Goal: Task Accomplishment & Management: Manage account settings

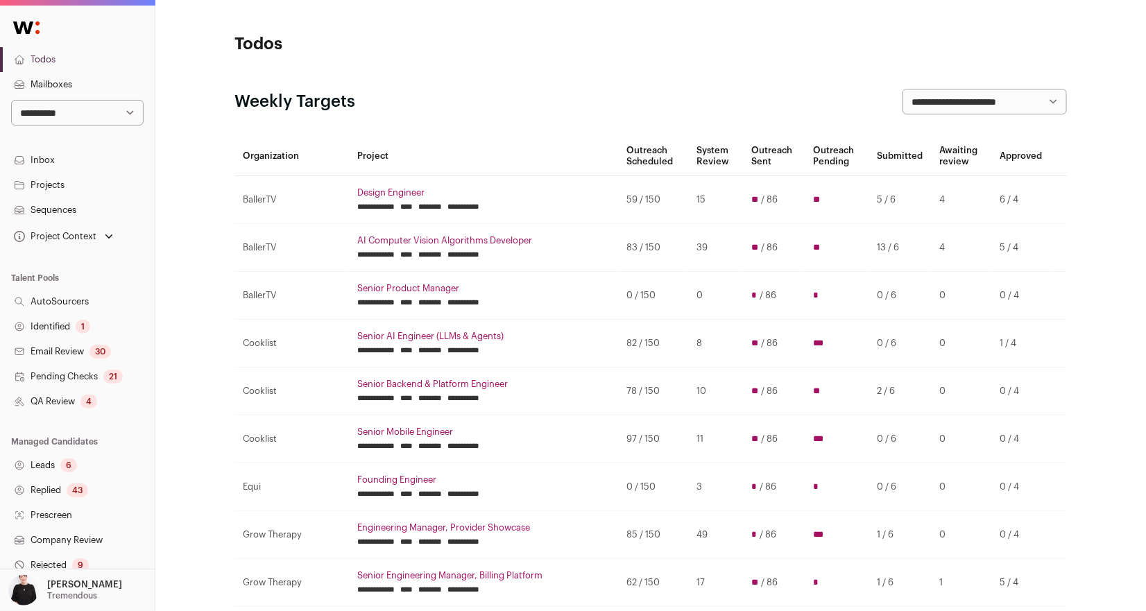
click at [130, 113] on select "**********" at bounding box center [77, 113] width 132 height 26
select select "*****"
click at [11, 100] on select "**********" at bounding box center [77, 113] width 132 height 26
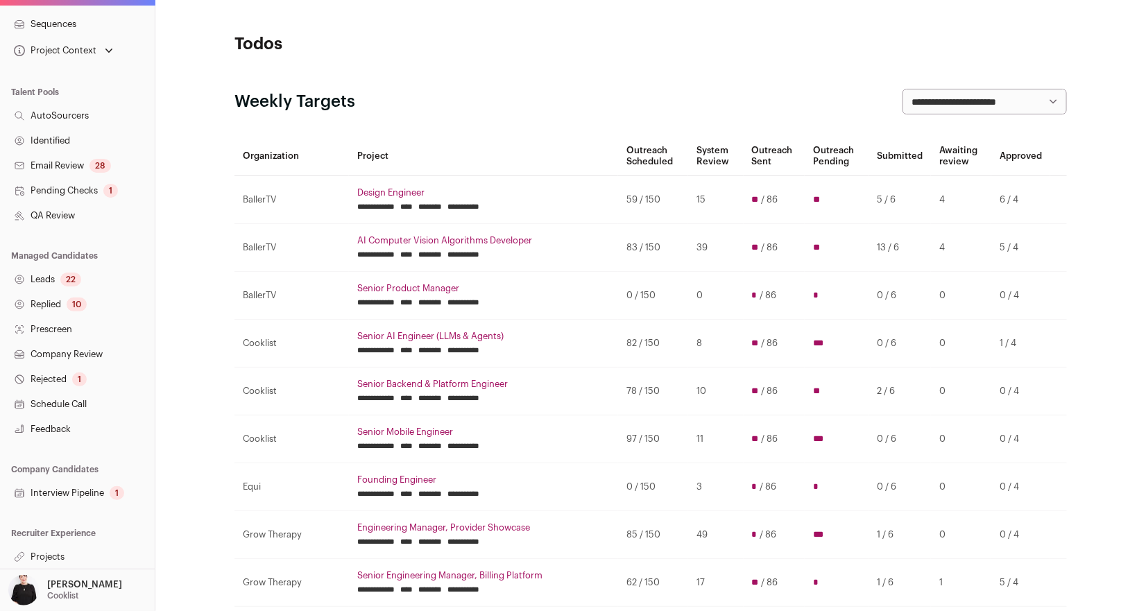
click at [44, 552] on link "Projects" at bounding box center [77, 556] width 155 height 25
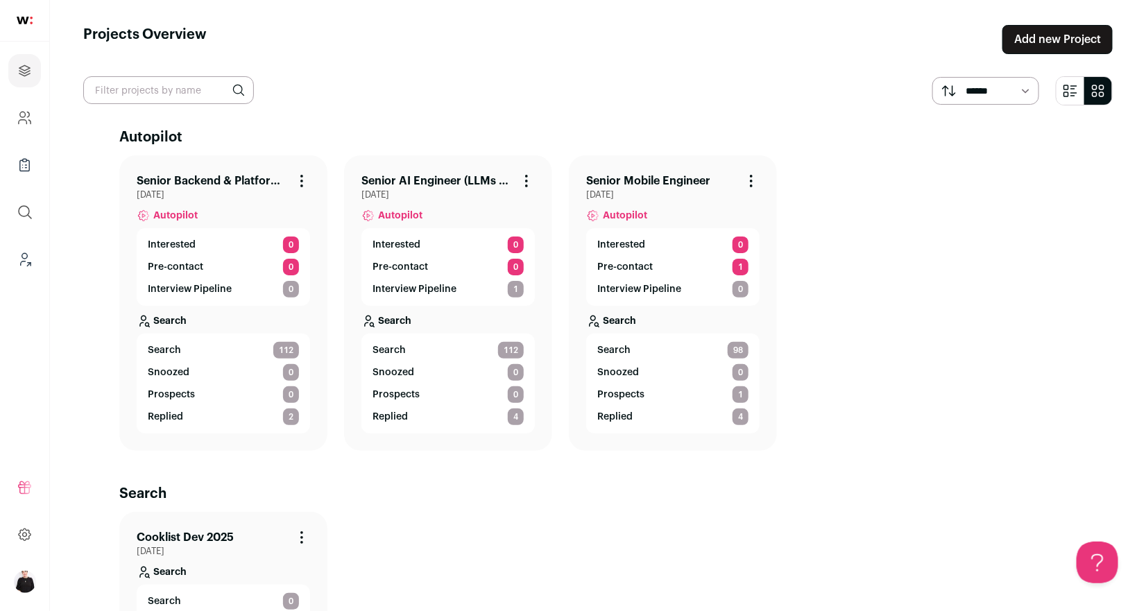
click at [450, 180] on link "Senior AI Engineer (LLMs & Agents)" at bounding box center [436, 181] width 151 height 17
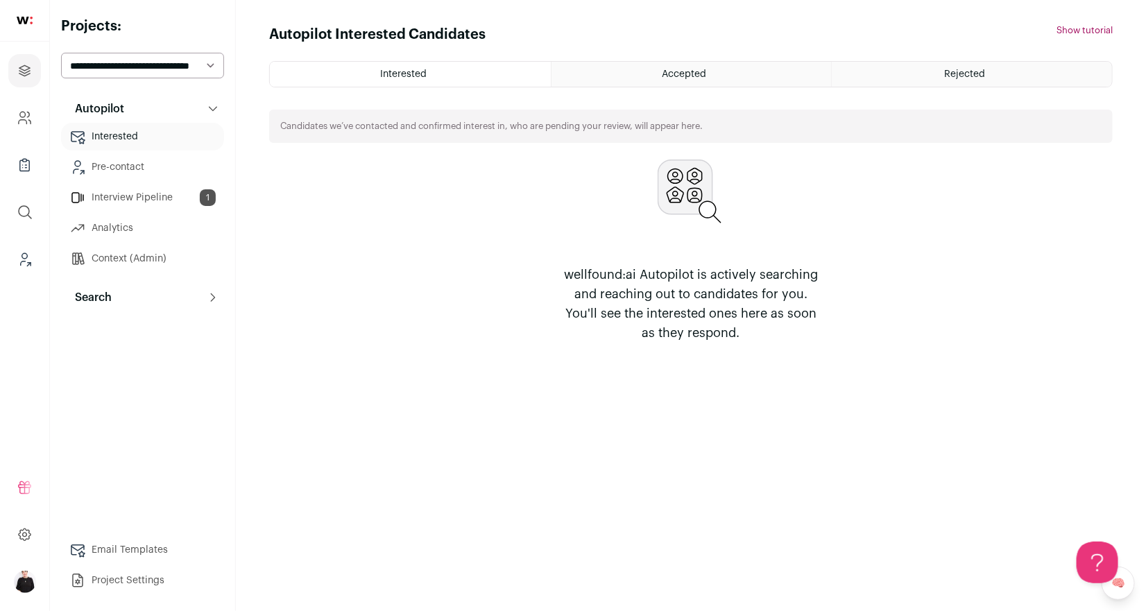
click at [136, 201] on link "Interview Pipeline 1" at bounding box center [142, 198] width 163 height 28
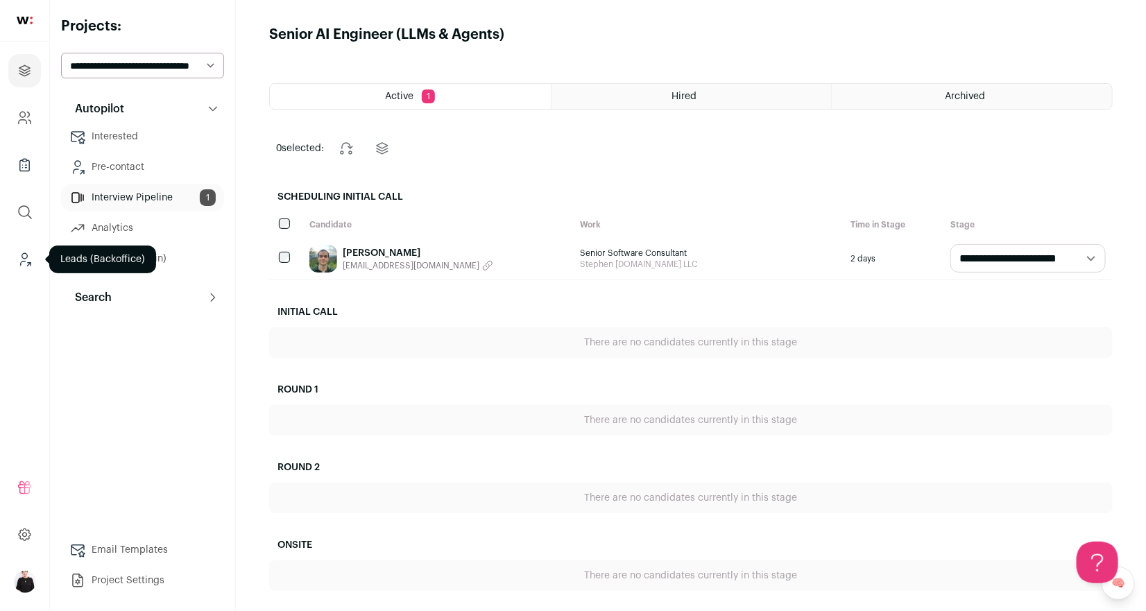
click at [24, 260] on icon "Leads (Backoffice)" at bounding box center [25, 259] width 16 height 17
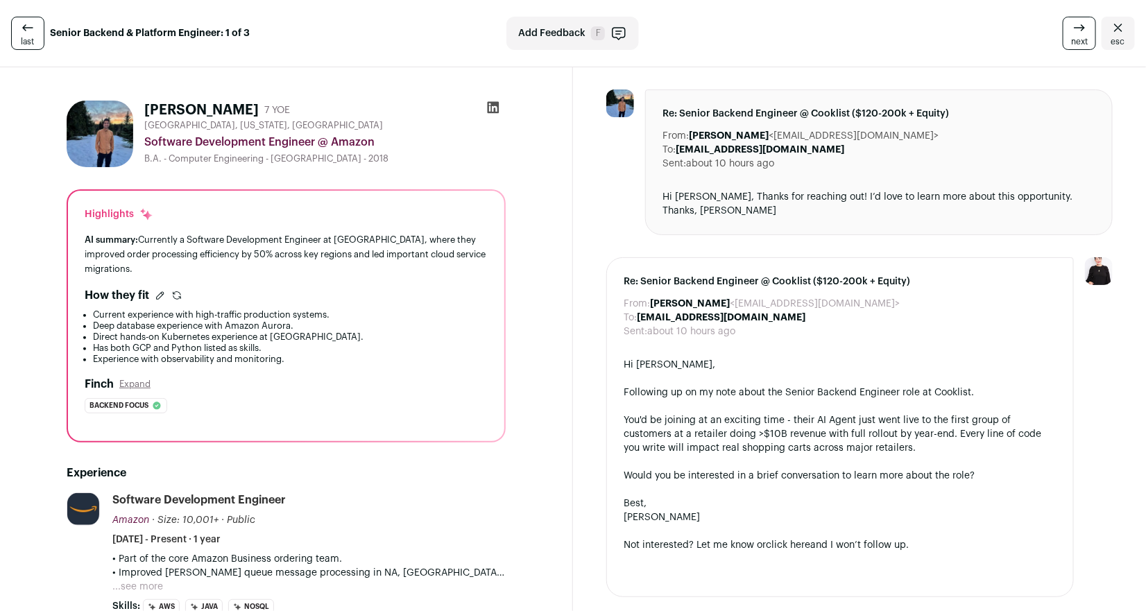
click at [497, 107] on icon at bounding box center [494, 108] width 12 height 12
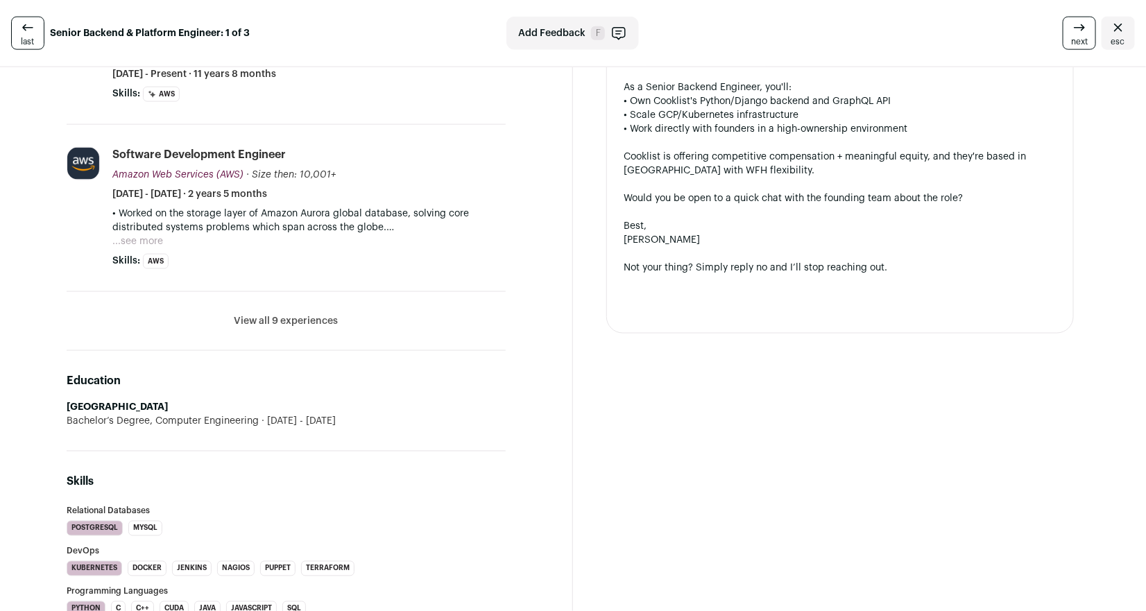
scroll to position [791, 0]
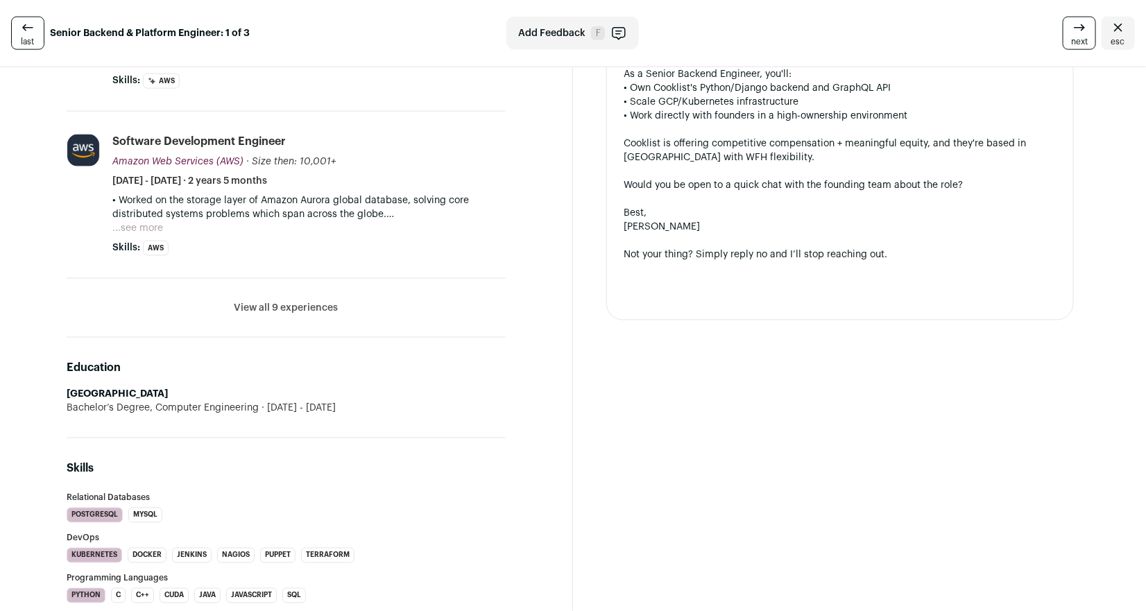
click at [291, 304] on button "View all 9 experiences" at bounding box center [286, 308] width 104 height 14
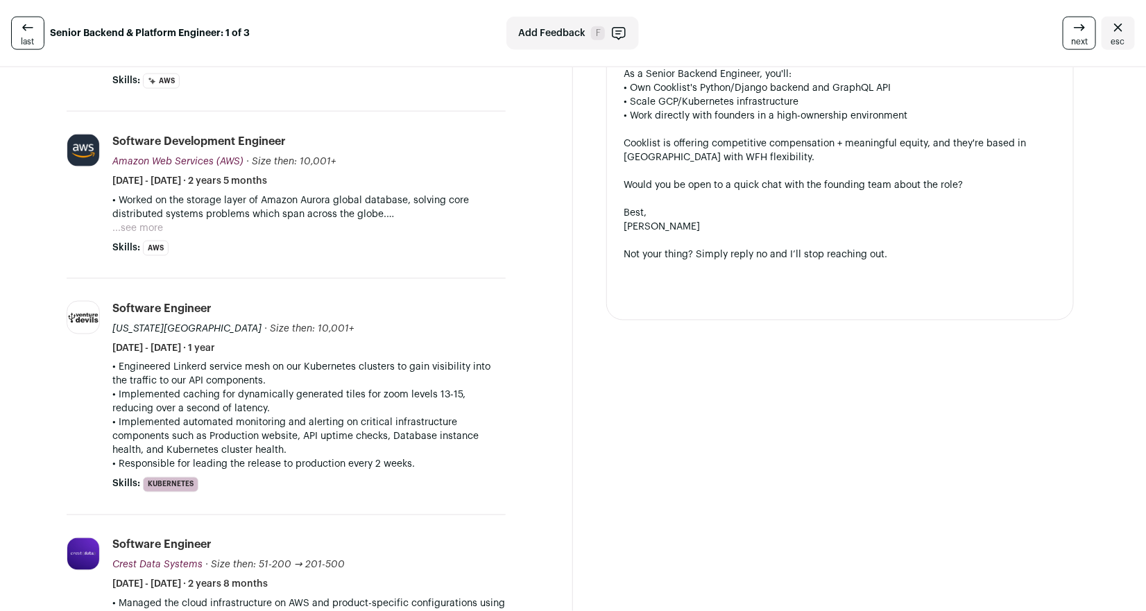
click at [130, 221] on button "...see more" at bounding box center [137, 228] width 51 height 14
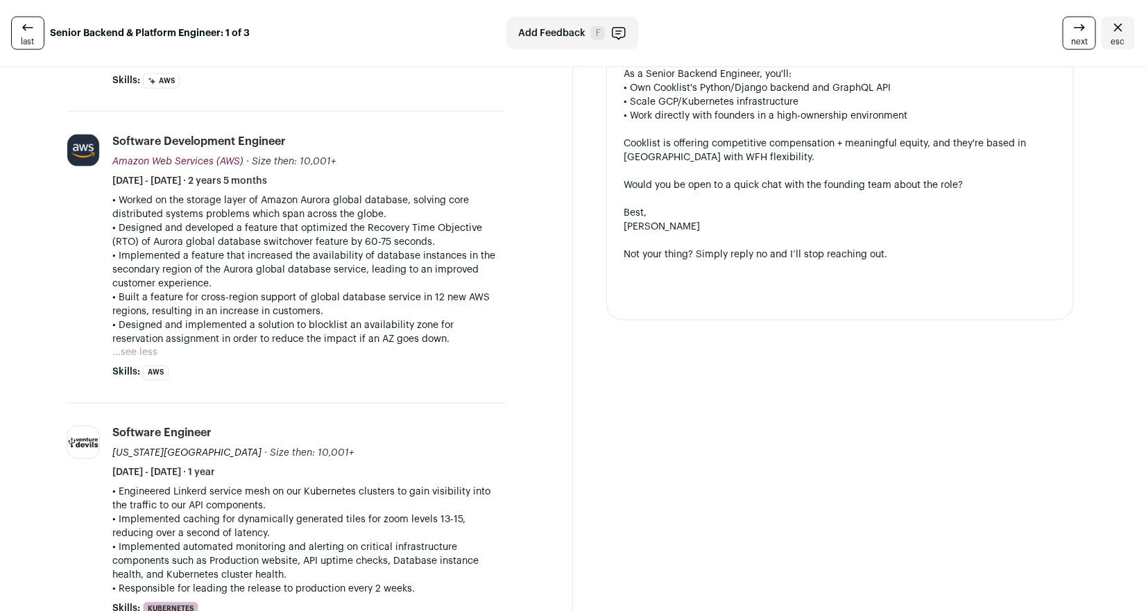
click at [1119, 27] on icon "Close" at bounding box center [1118, 27] width 17 height 17
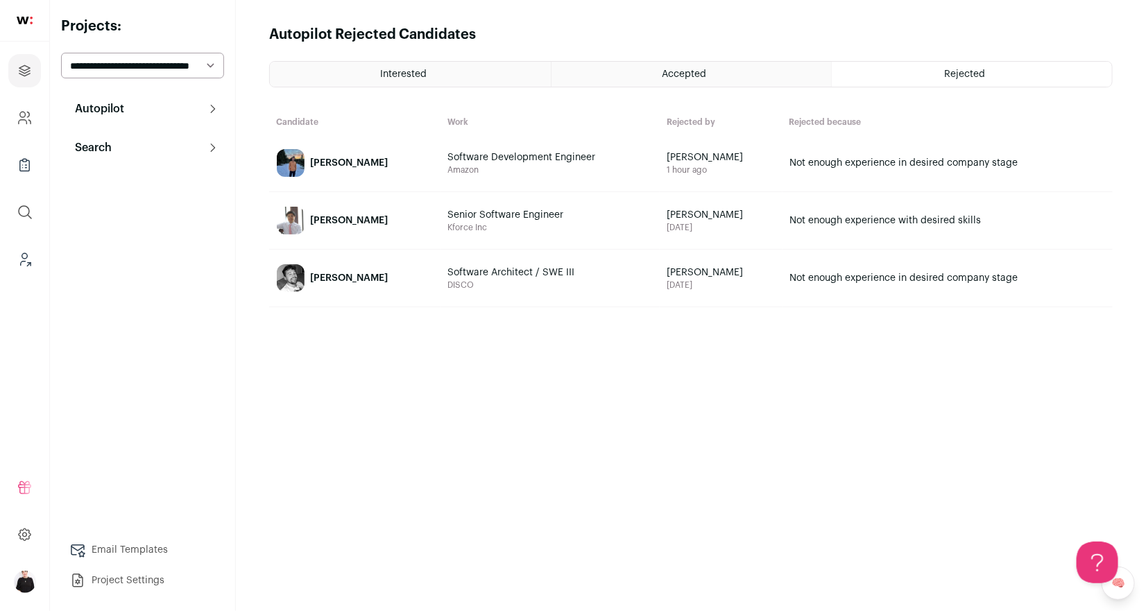
click at [335, 156] on div "[PERSON_NAME]" at bounding box center [349, 163] width 78 height 14
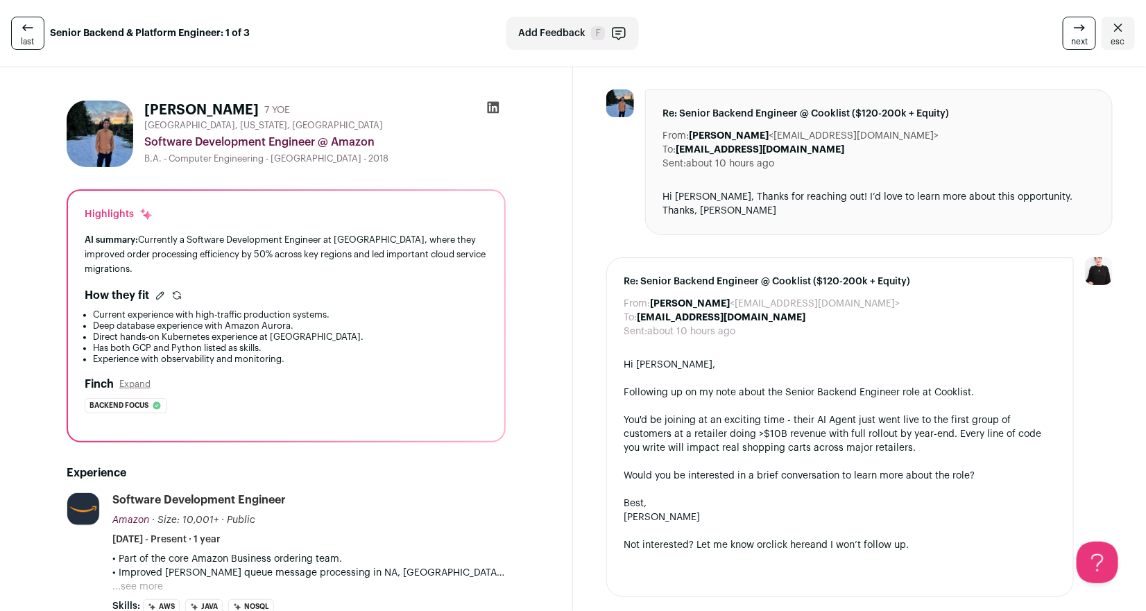
click at [1115, 32] on icon "Close" at bounding box center [1118, 27] width 17 height 17
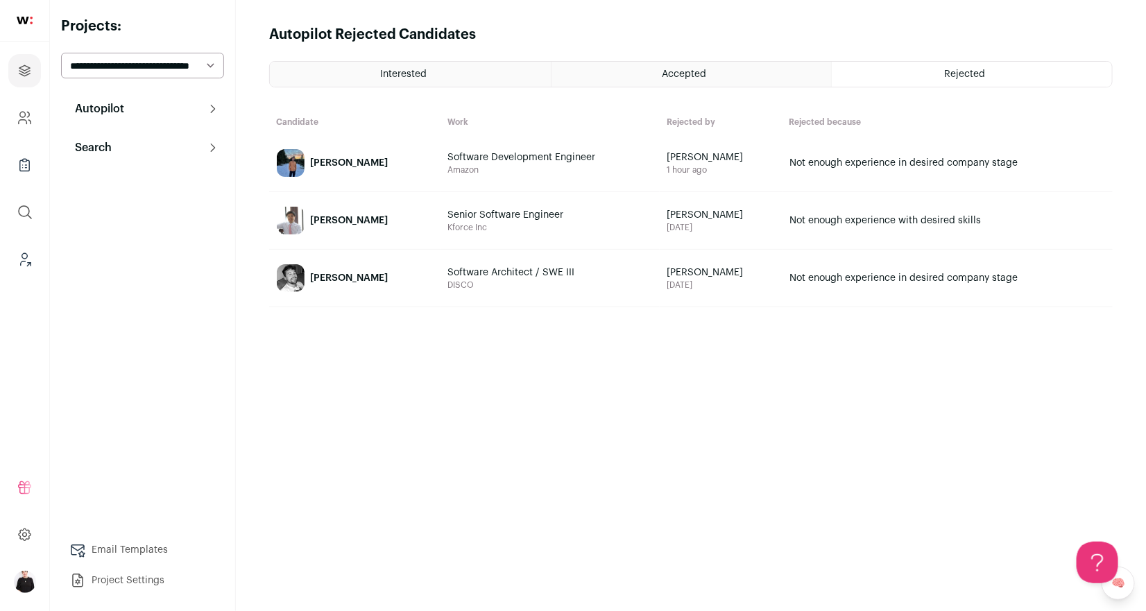
click at [91, 146] on p "Search" at bounding box center [89, 147] width 45 height 17
click at [139, 268] on link "Replied 2" at bounding box center [142, 275] width 163 height 28
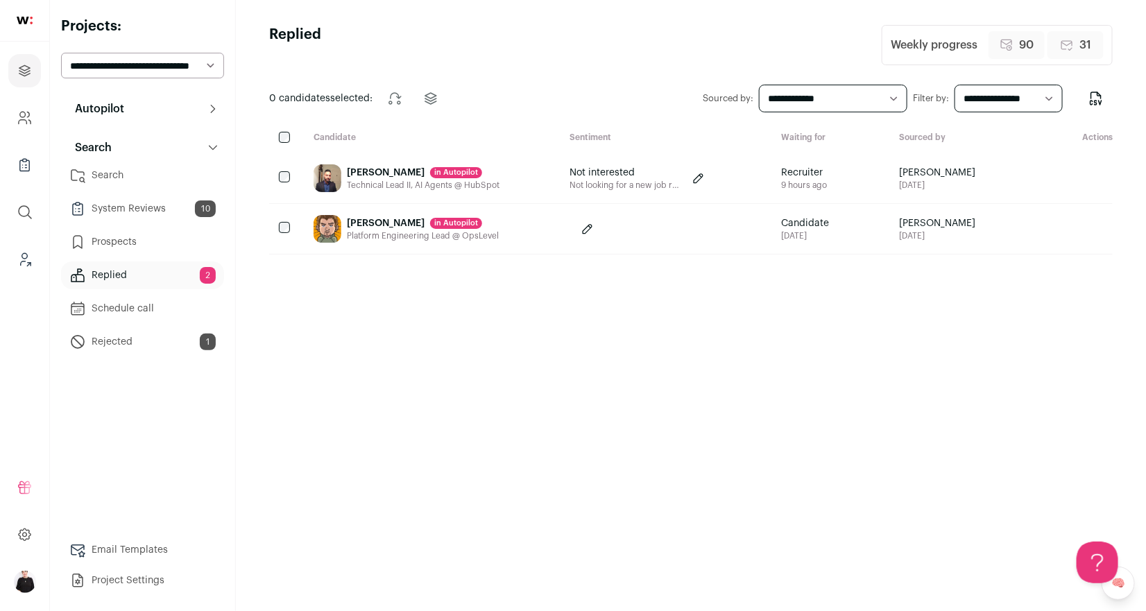
click at [113, 337] on link "Rejected 1" at bounding box center [142, 342] width 163 height 28
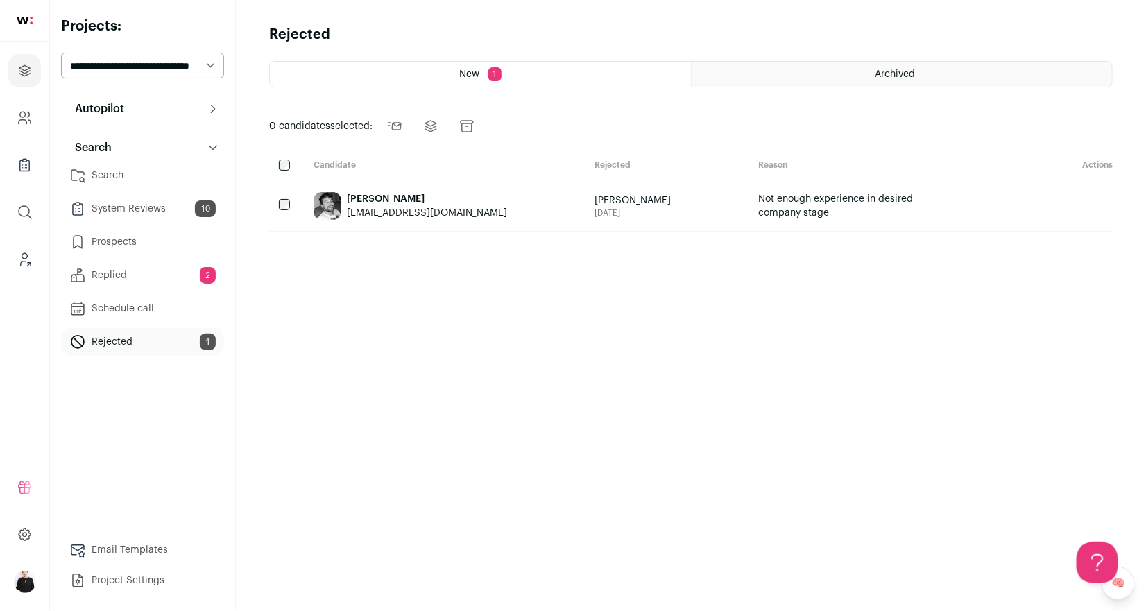
click at [139, 209] on link "System Reviews 10" at bounding box center [142, 209] width 163 height 28
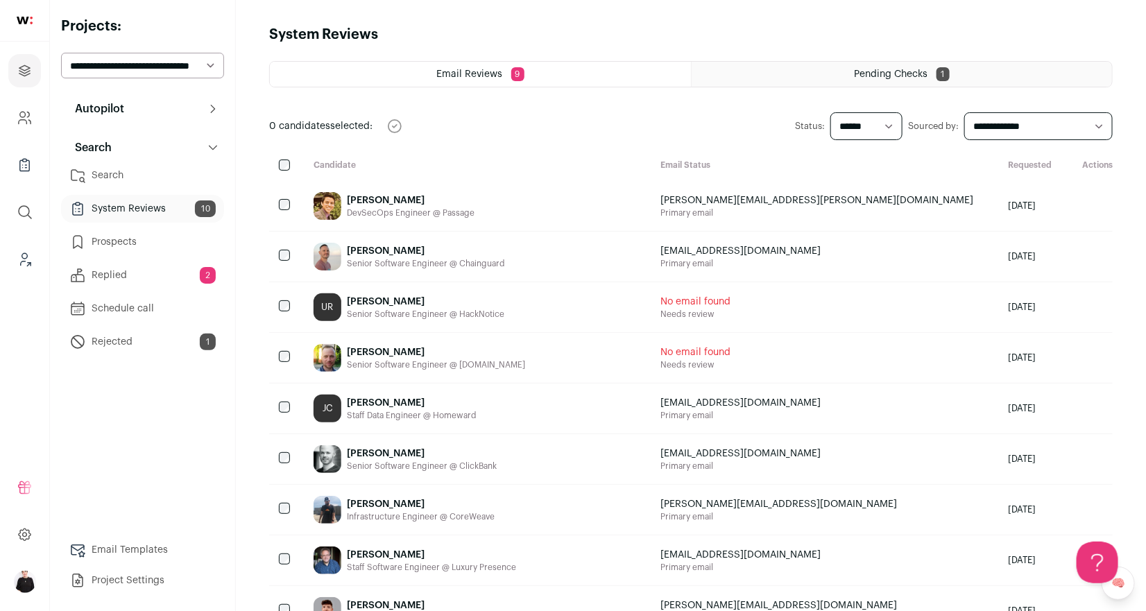
click at [122, 112] on p "Autopilot" at bounding box center [96, 109] width 58 height 17
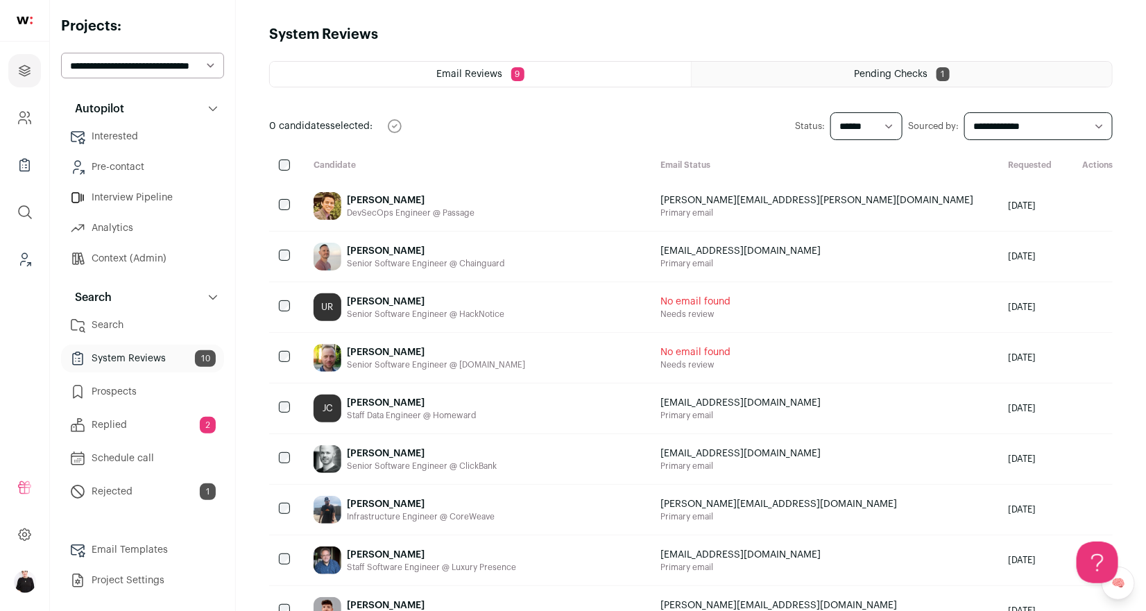
click at [121, 138] on link "Interested" at bounding box center [142, 137] width 163 height 28
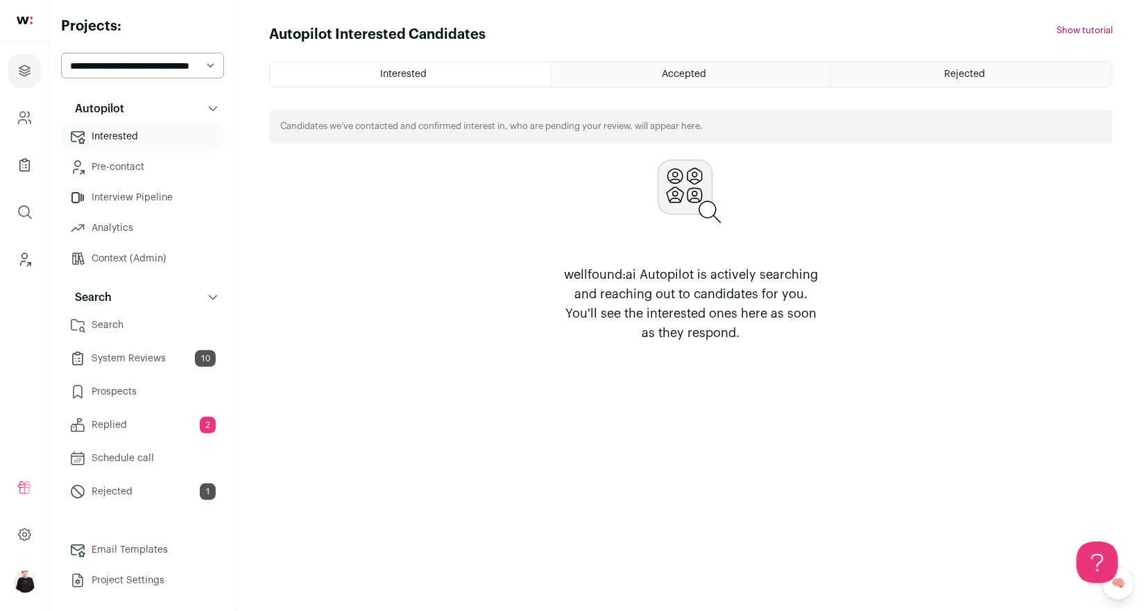
click at [940, 72] on div "Rejected" at bounding box center [971, 74] width 280 height 25
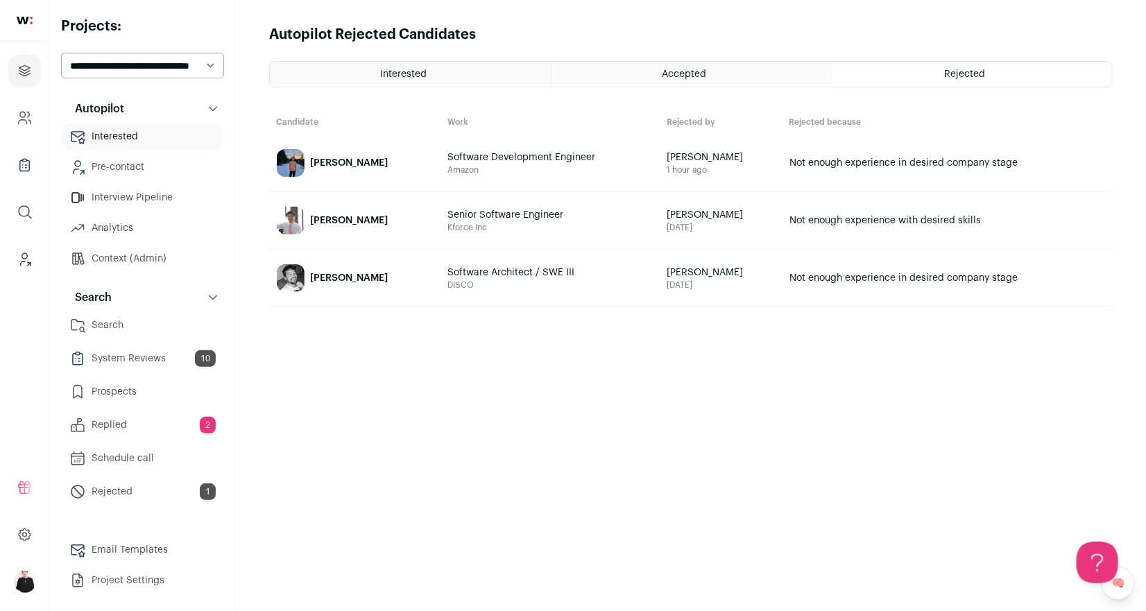
click at [354, 166] on div "Smit Shah" at bounding box center [349, 163] width 78 height 14
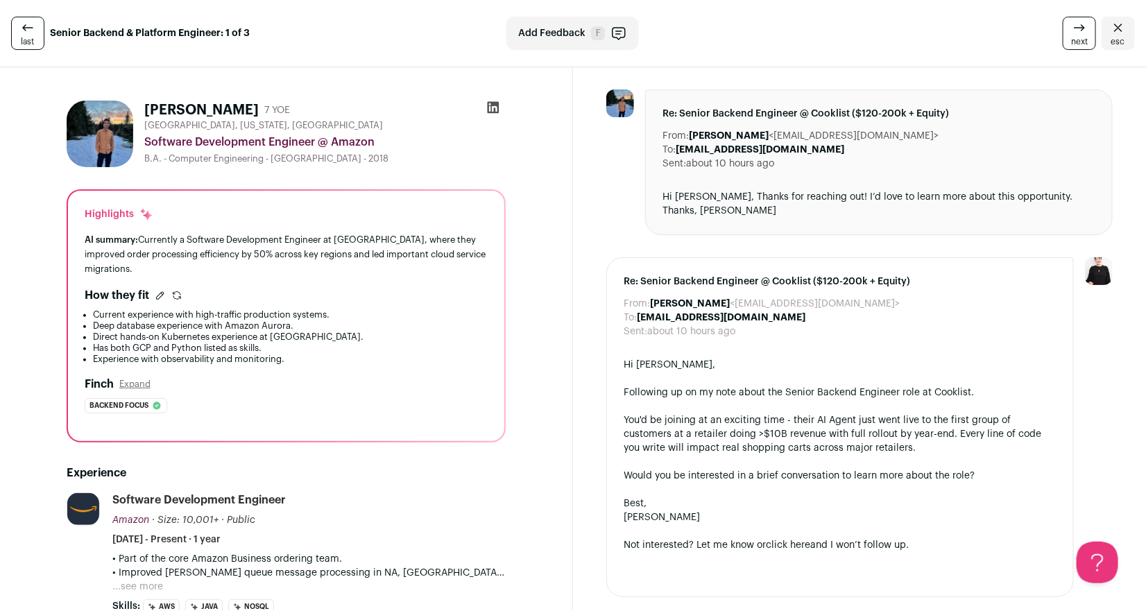
click at [550, 38] on span "Add Feedback" at bounding box center [551, 33] width 67 height 14
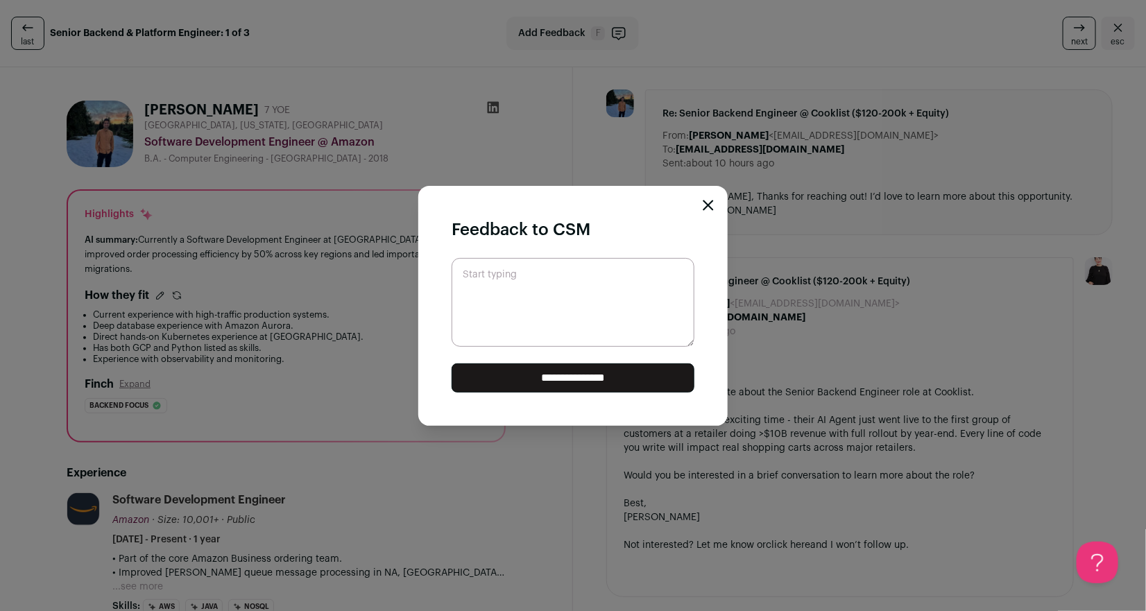
click at [714, 204] on div "**********" at bounding box center [572, 306] width 309 height 240
click at [709, 206] on icon "Close modal" at bounding box center [708, 204] width 9 height 9
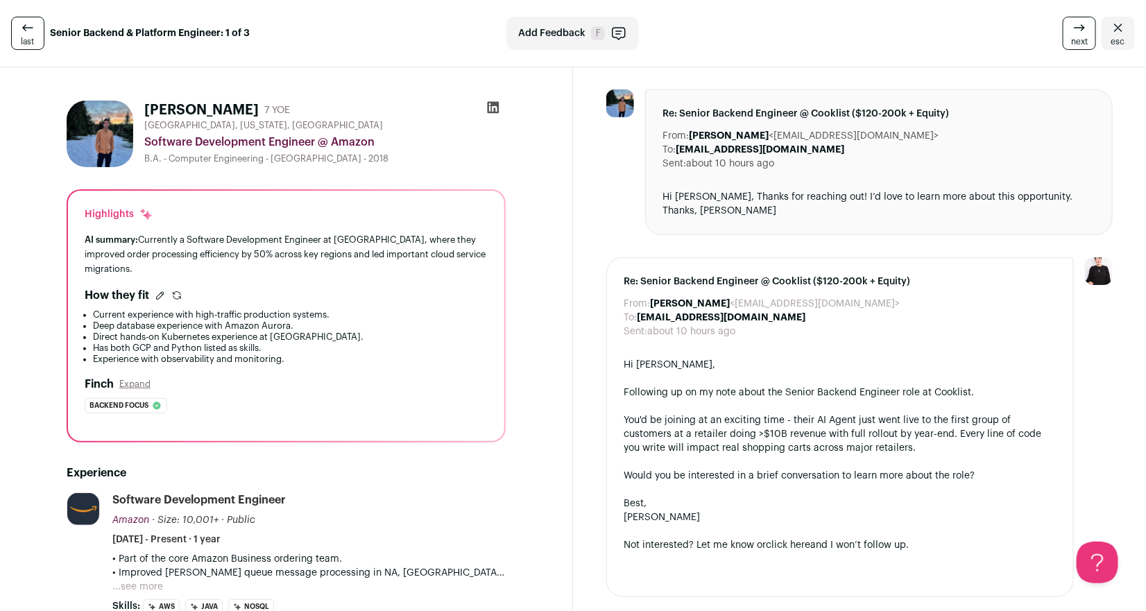
click at [1122, 33] on icon "Close" at bounding box center [1118, 27] width 17 height 17
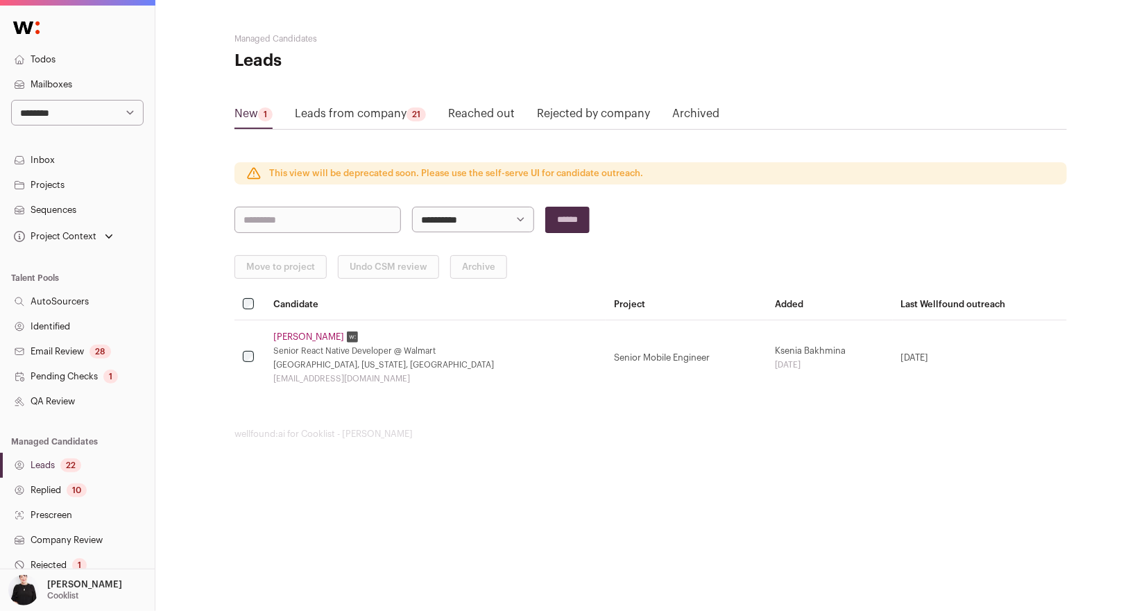
scroll to position [186, 0]
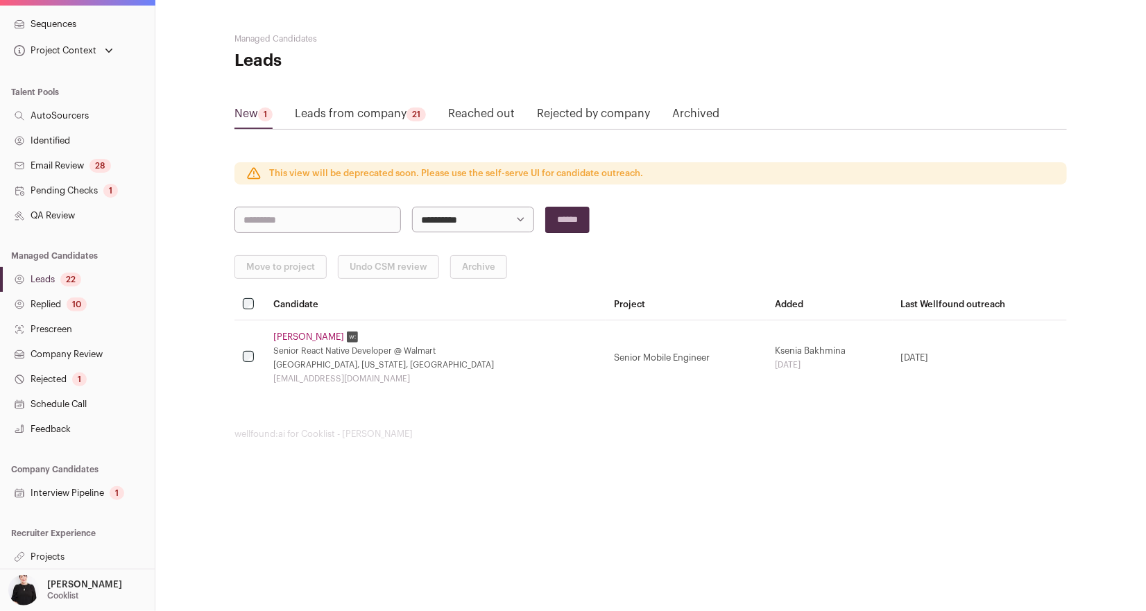
click at [45, 371] on link "Rejected 1" at bounding box center [77, 379] width 155 height 25
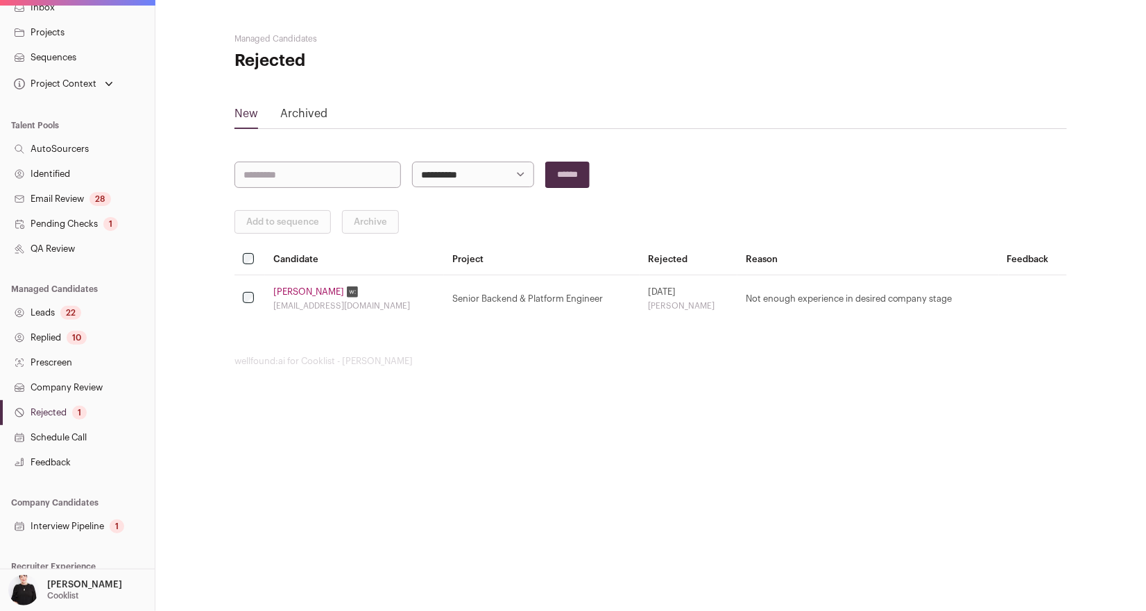
scroll to position [163, 0]
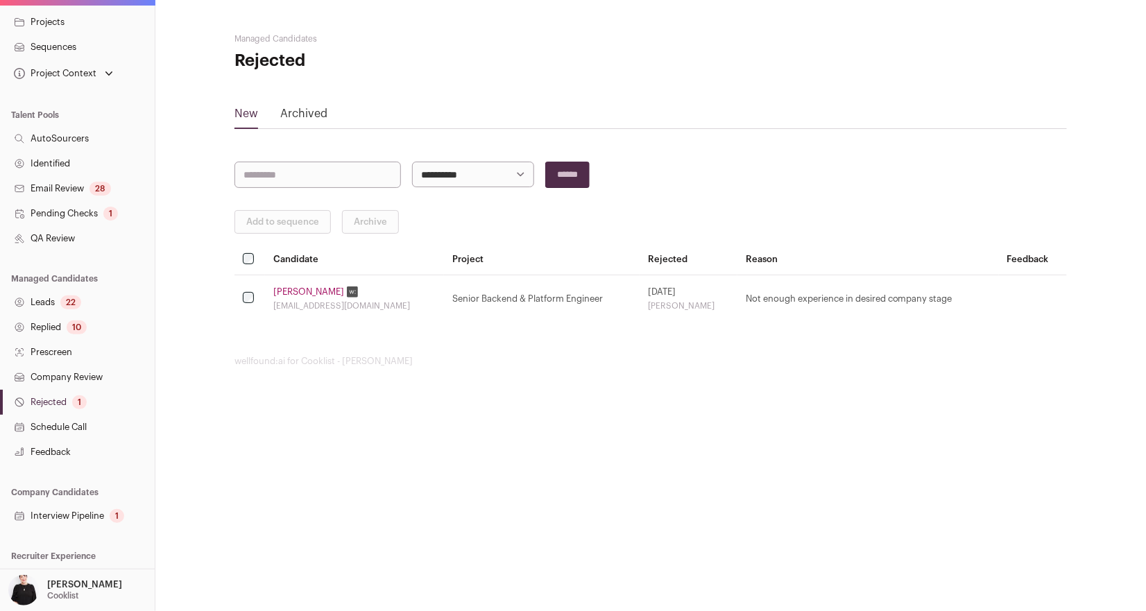
click at [51, 515] on link "Interview Pipeline 1" at bounding box center [77, 515] width 155 height 25
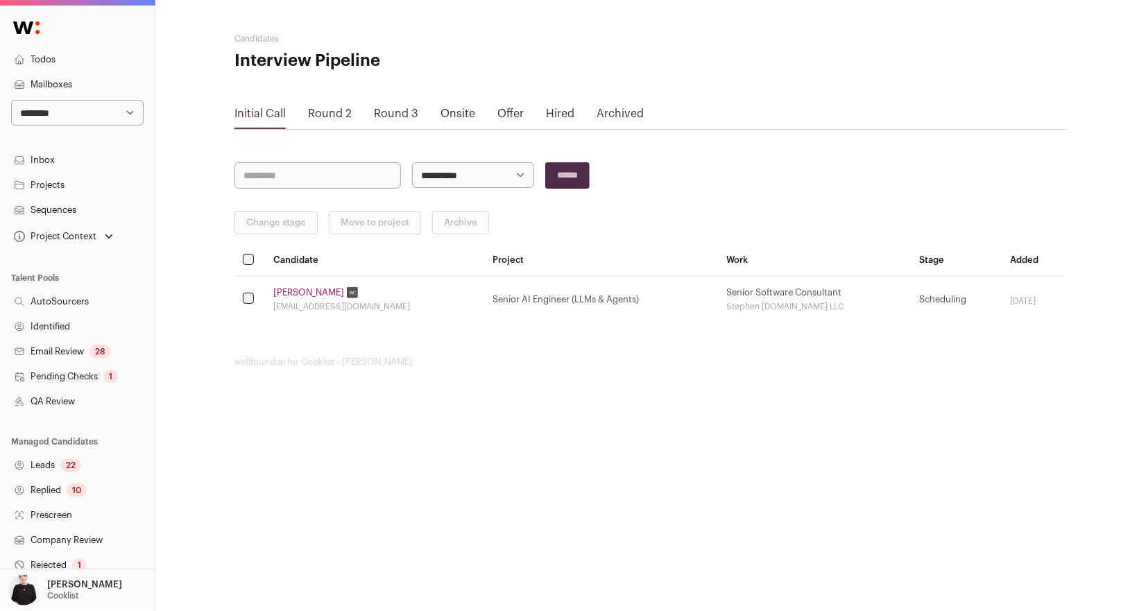
click at [619, 113] on link "Archived" at bounding box center [619, 113] width 47 height 11
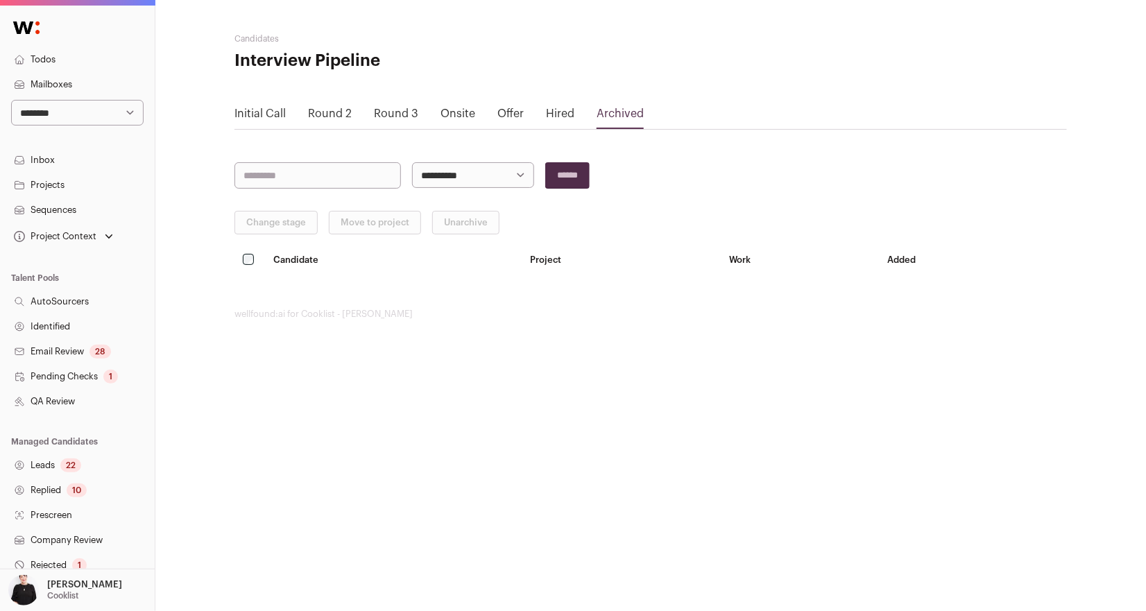
click at [263, 114] on link "Initial Call" at bounding box center [259, 113] width 51 height 11
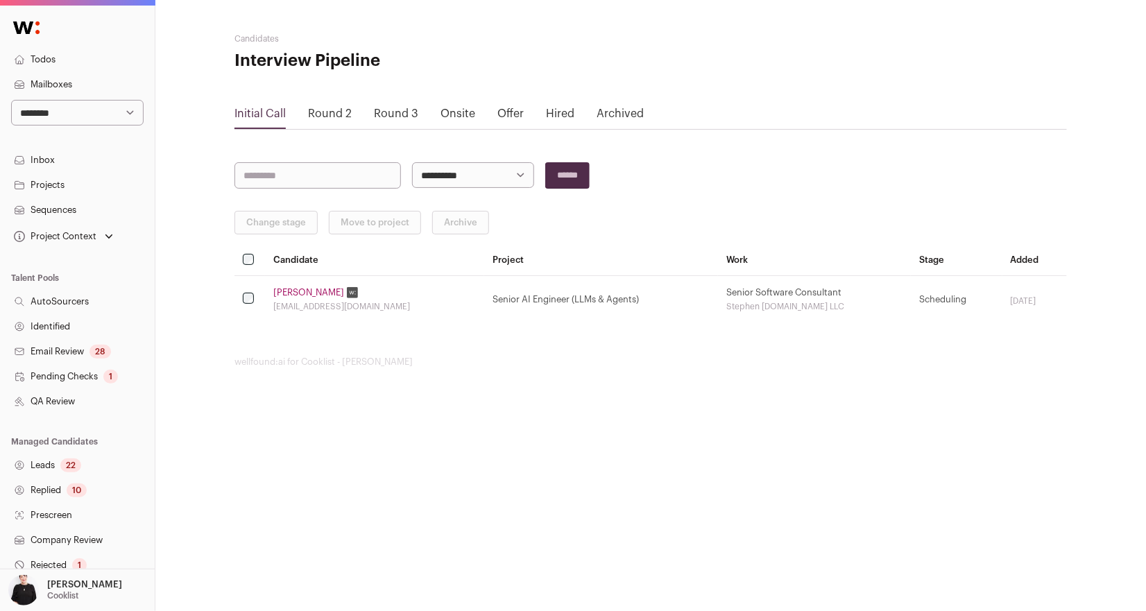
scroll to position [186, 0]
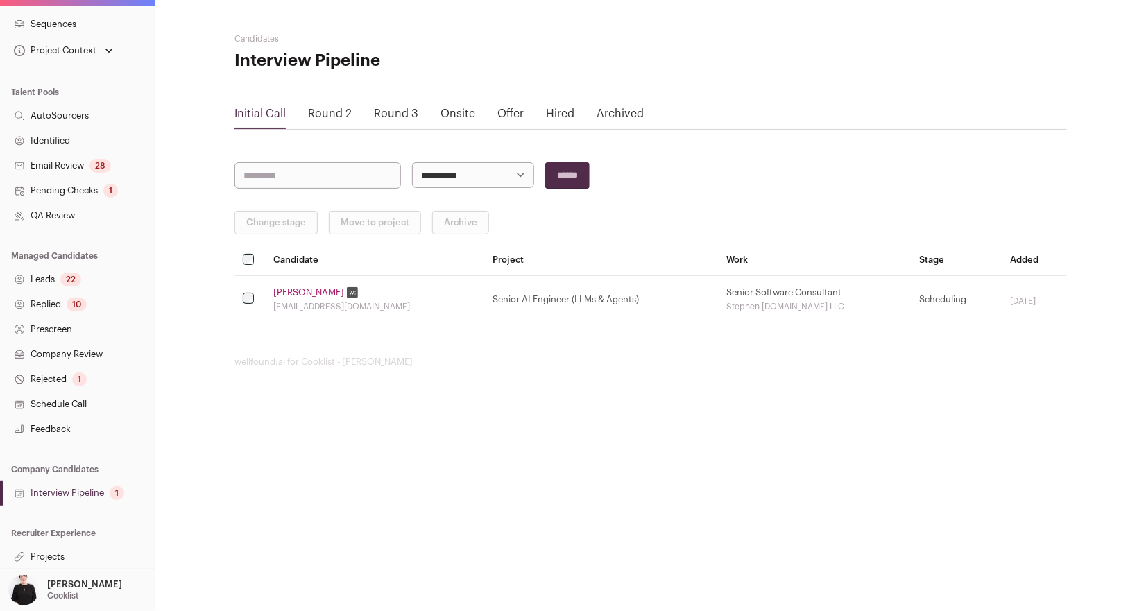
click at [51, 491] on link "Interview Pipeline 1" at bounding box center [77, 493] width 155 height 25
click at [54, 380] on link "Rejected 1" at bounding box center [77, 379] width 155 height 25
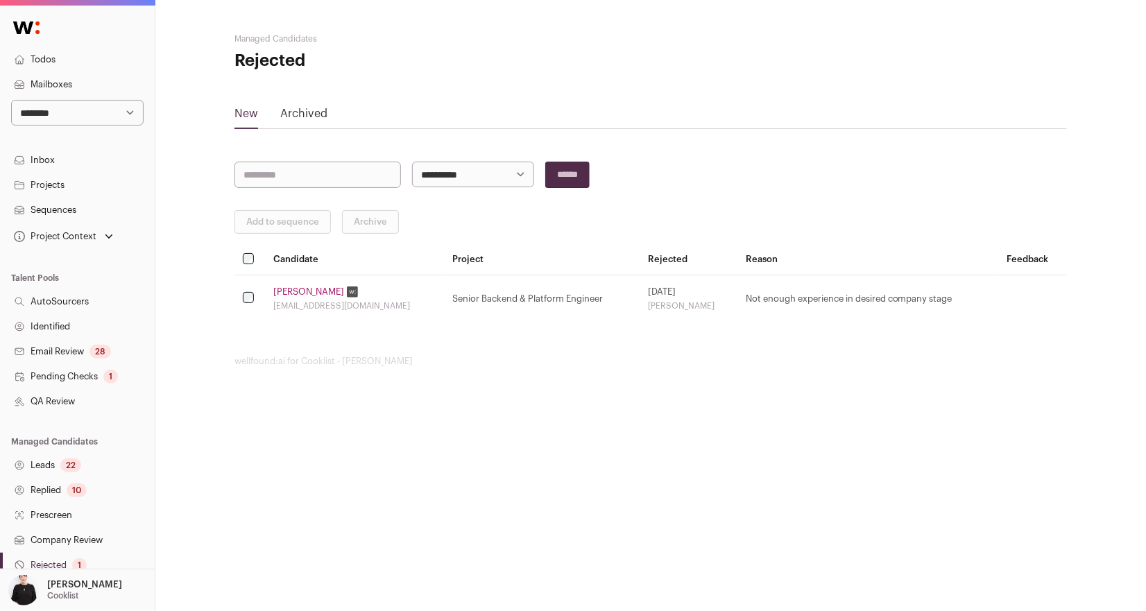
click at [50, 356] on link "Email Review 28" at bounding box center [77, 351] width 155 height 25
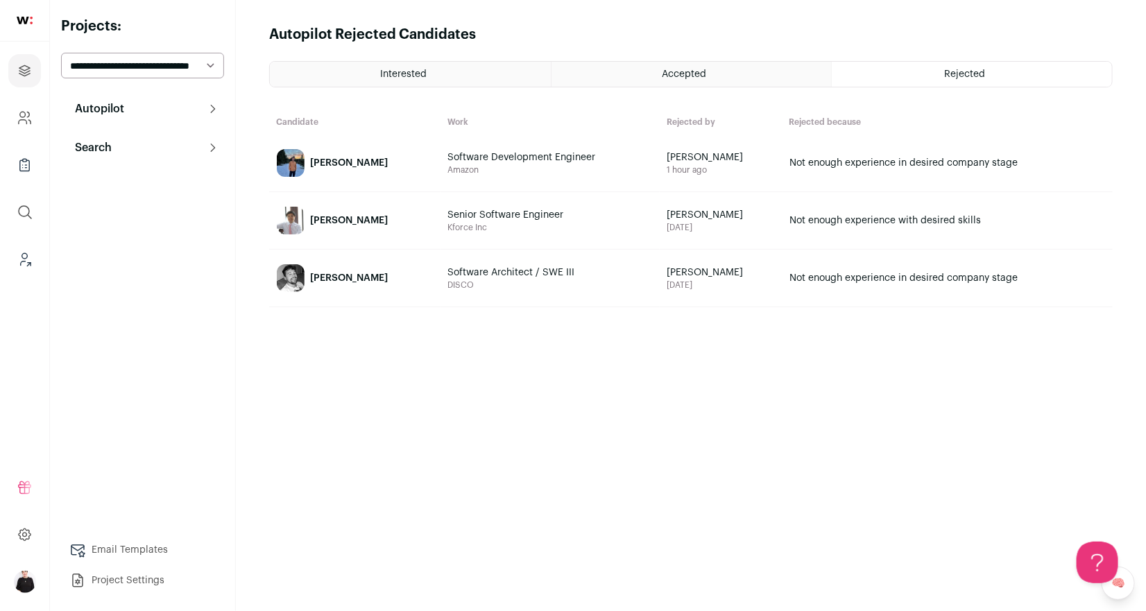
click at [126, 115] on button "Autopilot" at bounding box center [142, 109] width 163 height 28
click at [91, 296] on p "Search" at bounding box center [89, 297] width 45 height 17
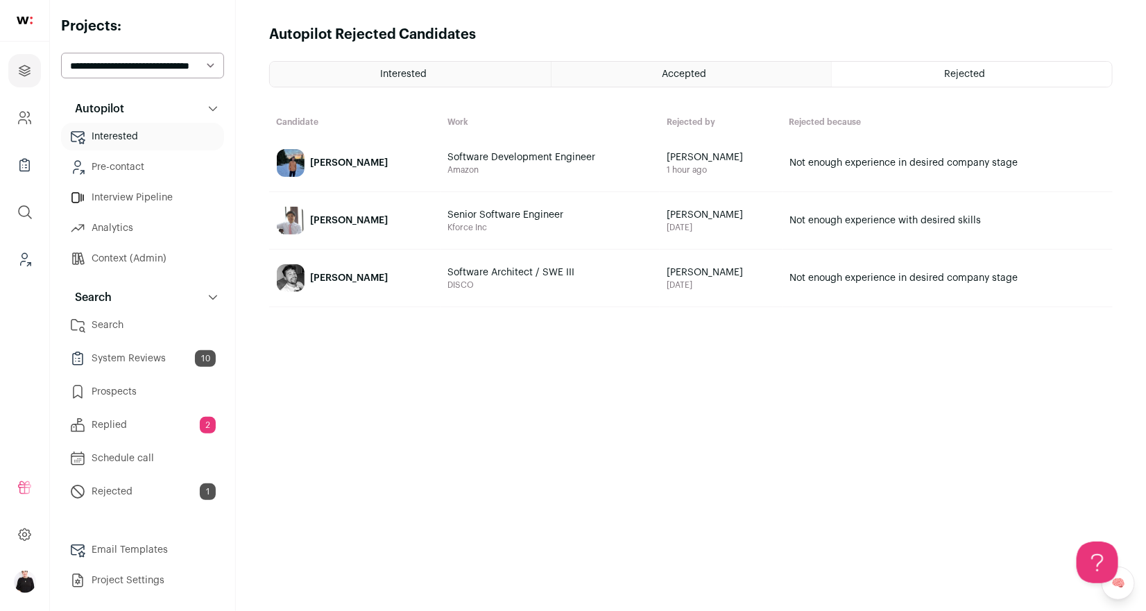
click at [128, 426] on link "Replied 2" at bounding box center [142, 425] width 163 height 28
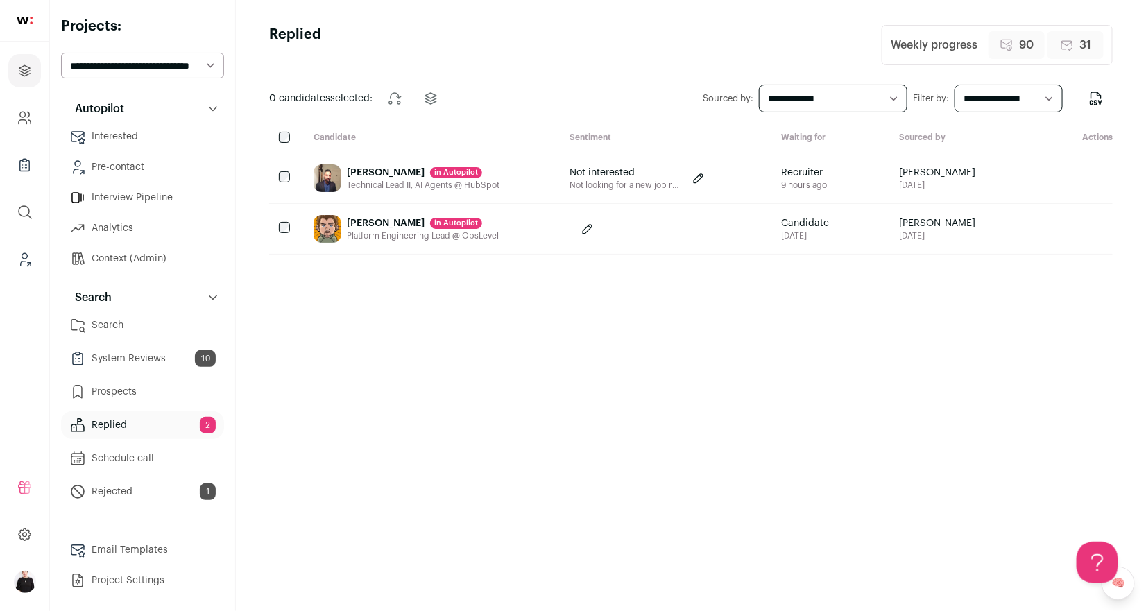
click at [114, 494] on link "Rejected 1" at bounding box center [142, 492] width 163 height 28
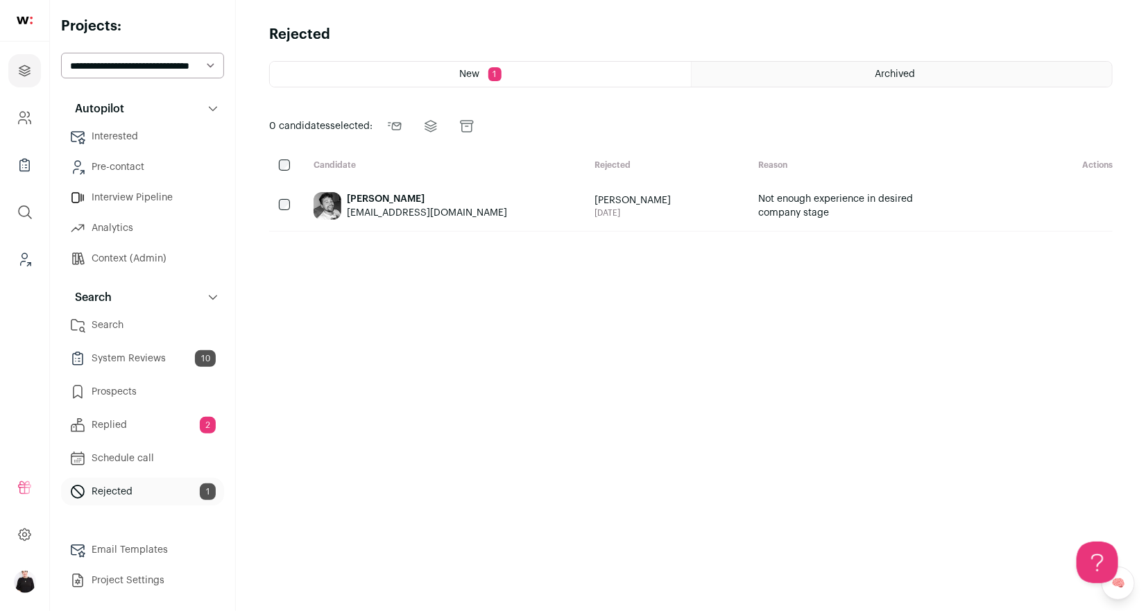
click at [131, 193] on link "Interview Pipeline" at bounding box center [142, 198] width 163 height 28
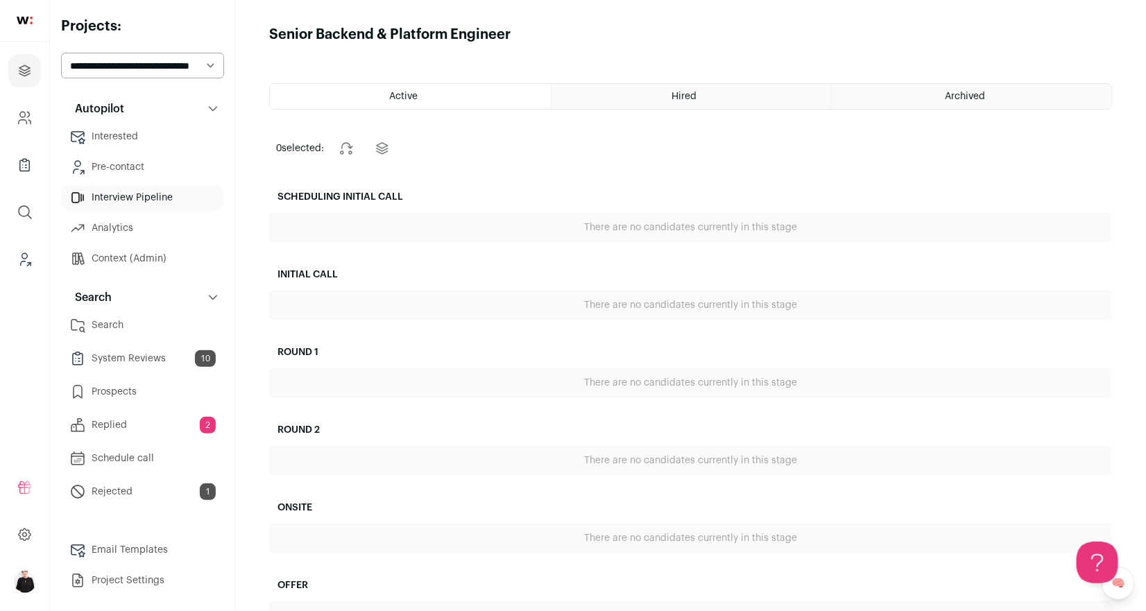
click at [983, 96] on span "Archived" at bounding box center [965, 97] width 40 height 10
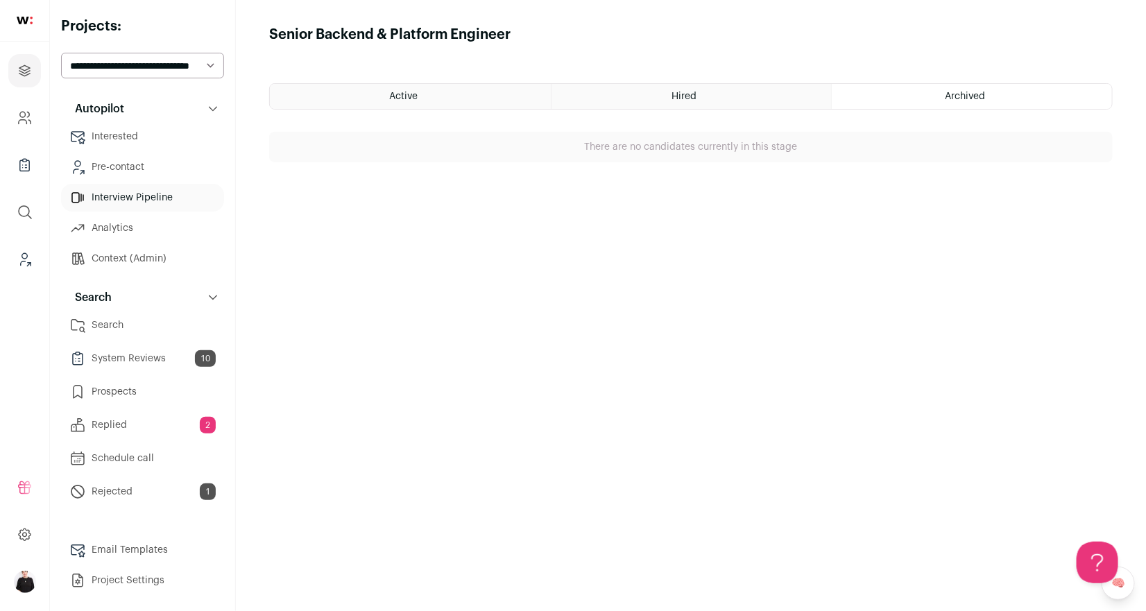
click at [732, 90] on div "Hired" at bounding box center [691, 96] width 280 height 25
click at [458, 94] on div "Active" at bounding box center [410, 96] width 281 height 25
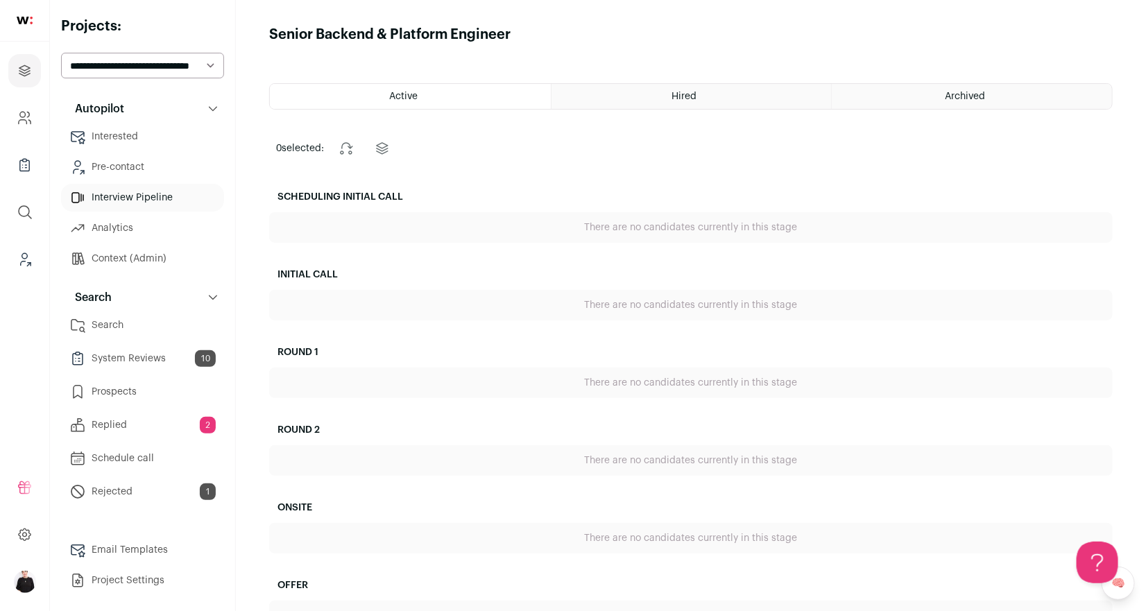
click at [107, 138] on link "Interested" at bounding box center [142, 137] width 163 height 28
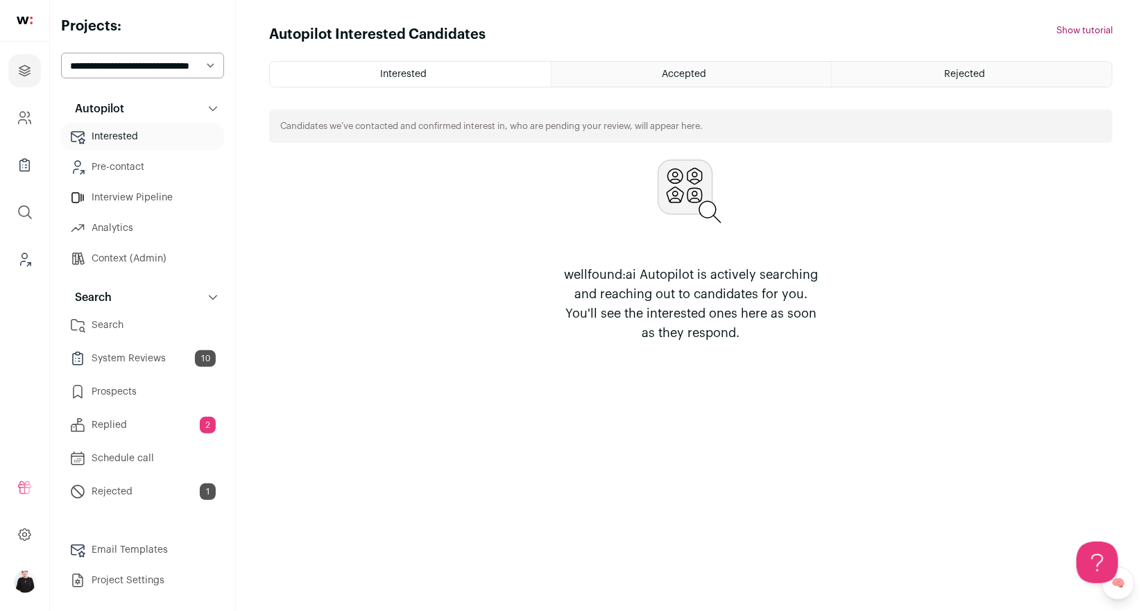
click at [430, 62] on div "Interested" at bounding box center [410, 74] width 281 height 25
click at [430, 69] on div "Interested" at bounding box center [410, 74] width 281 height 25
click at [696, 74] on span "Accepted" at bounding box center [684, 74] width 44 height 10
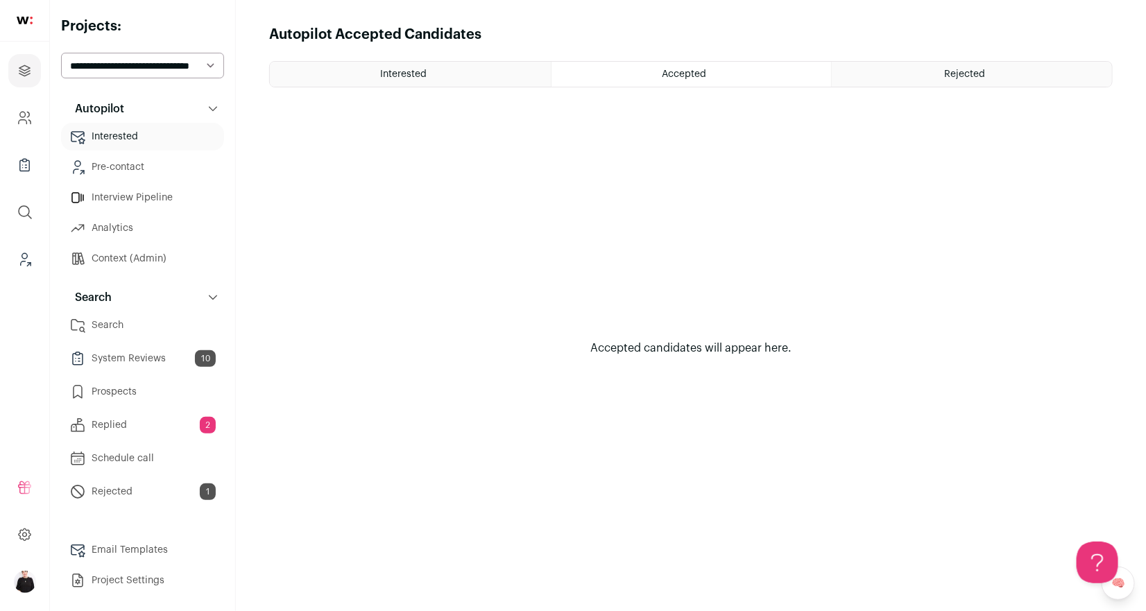
click at [974, 73] on span "Rejected" at bounding box center [965, 74] width 41 height 10
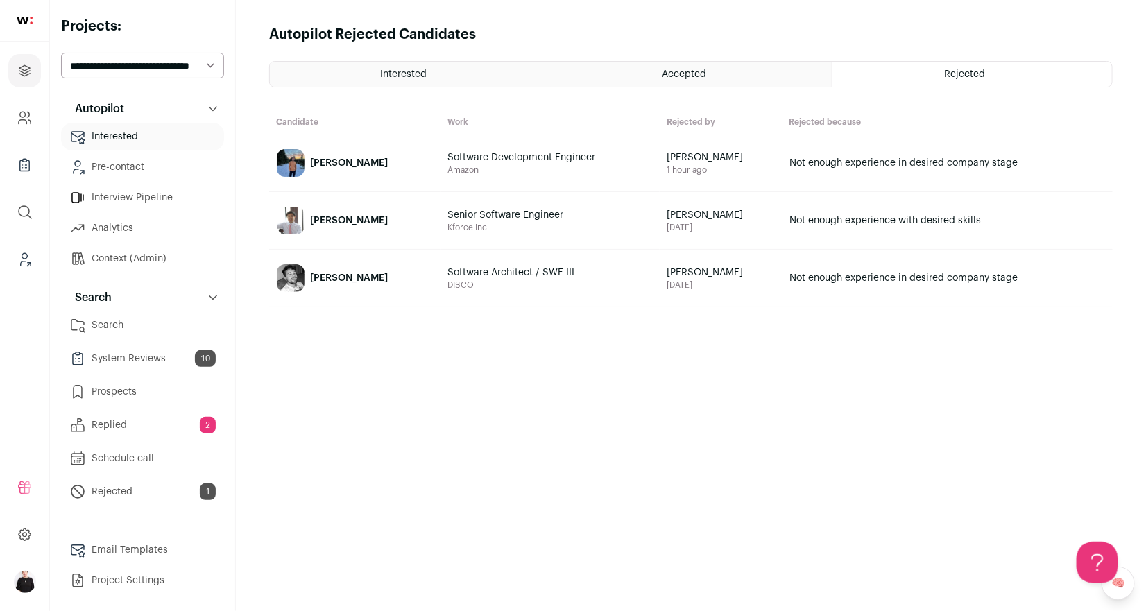
click at [100, 327] on link "Search" at bounding box center [142, 325] width 163 height 28
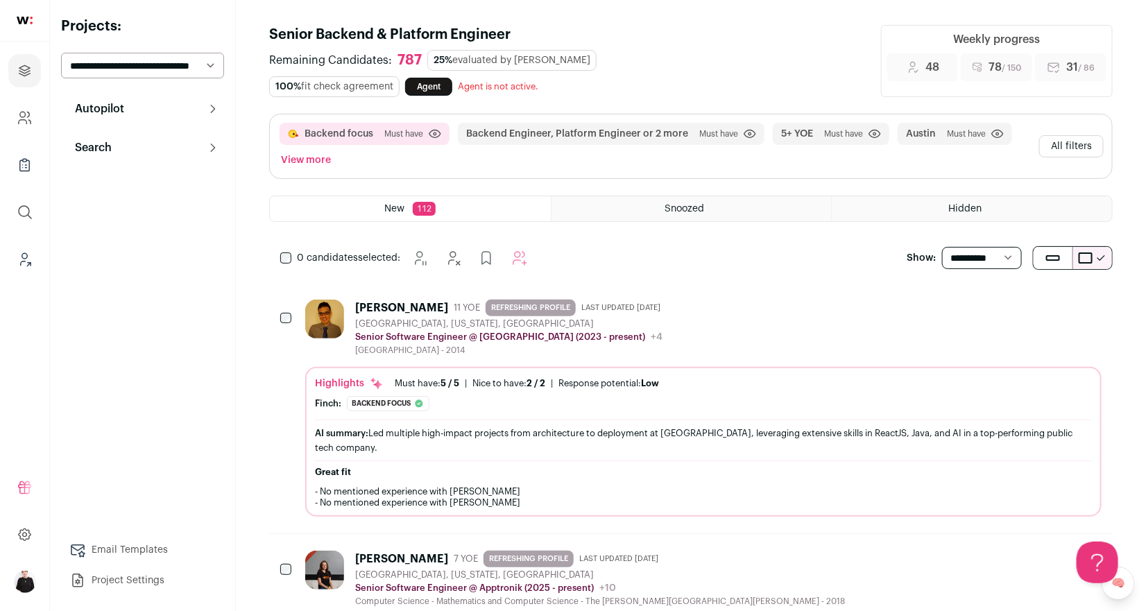
click at [1096, 135] on button "All filters" at bounding box center [1071, 146] width 64 height 22
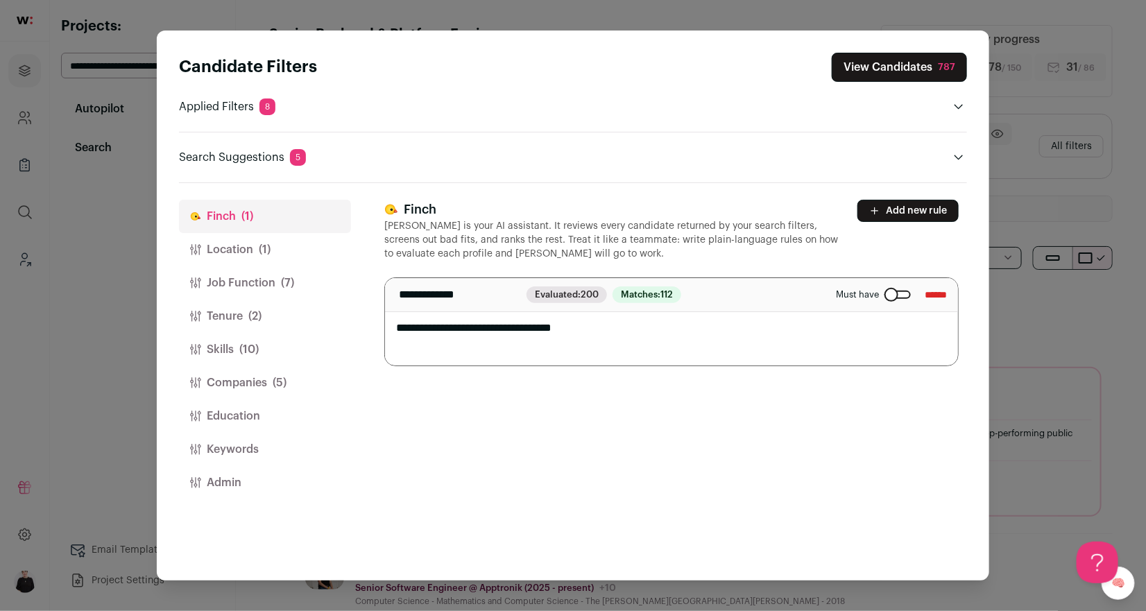
click at [223, 378] on button "Companies (5)" at bounding box center [265, 382] width 172 height 33
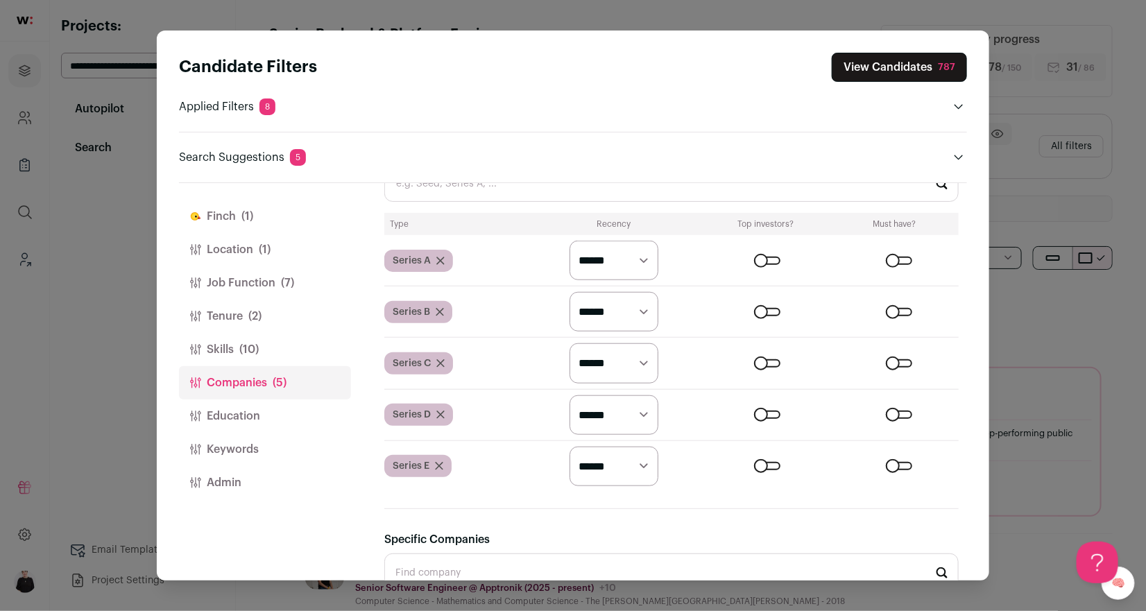
scroll to position [531, 0]
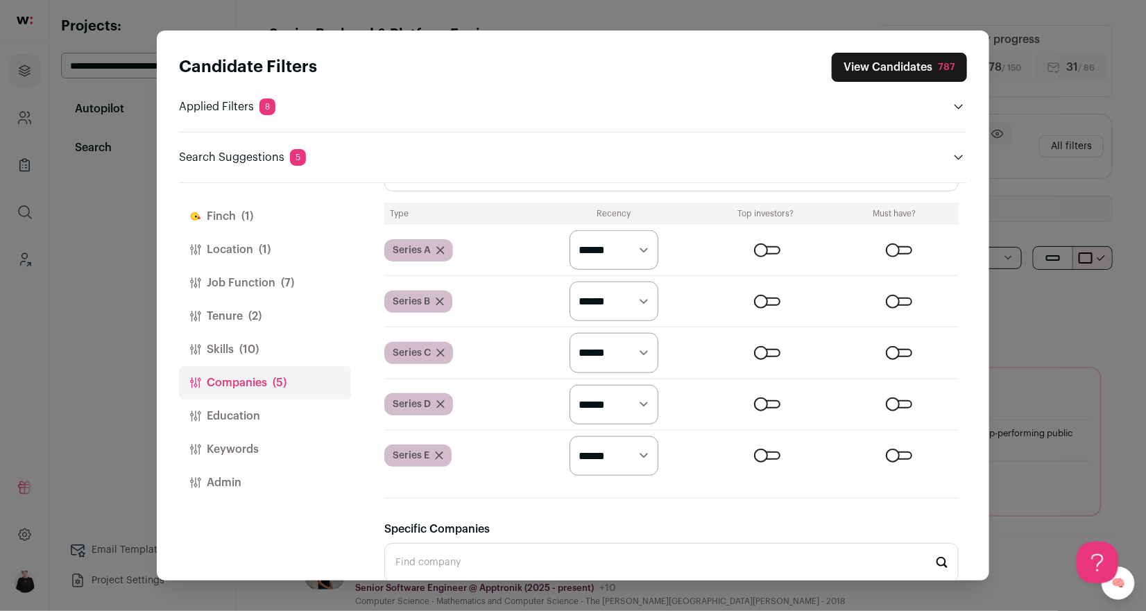
click at [880, 65] on button "View Candidates 787" at bounding box center [898, 67] width 135 height 29
